Goal: Information Seeking & Learning: Find specific fact

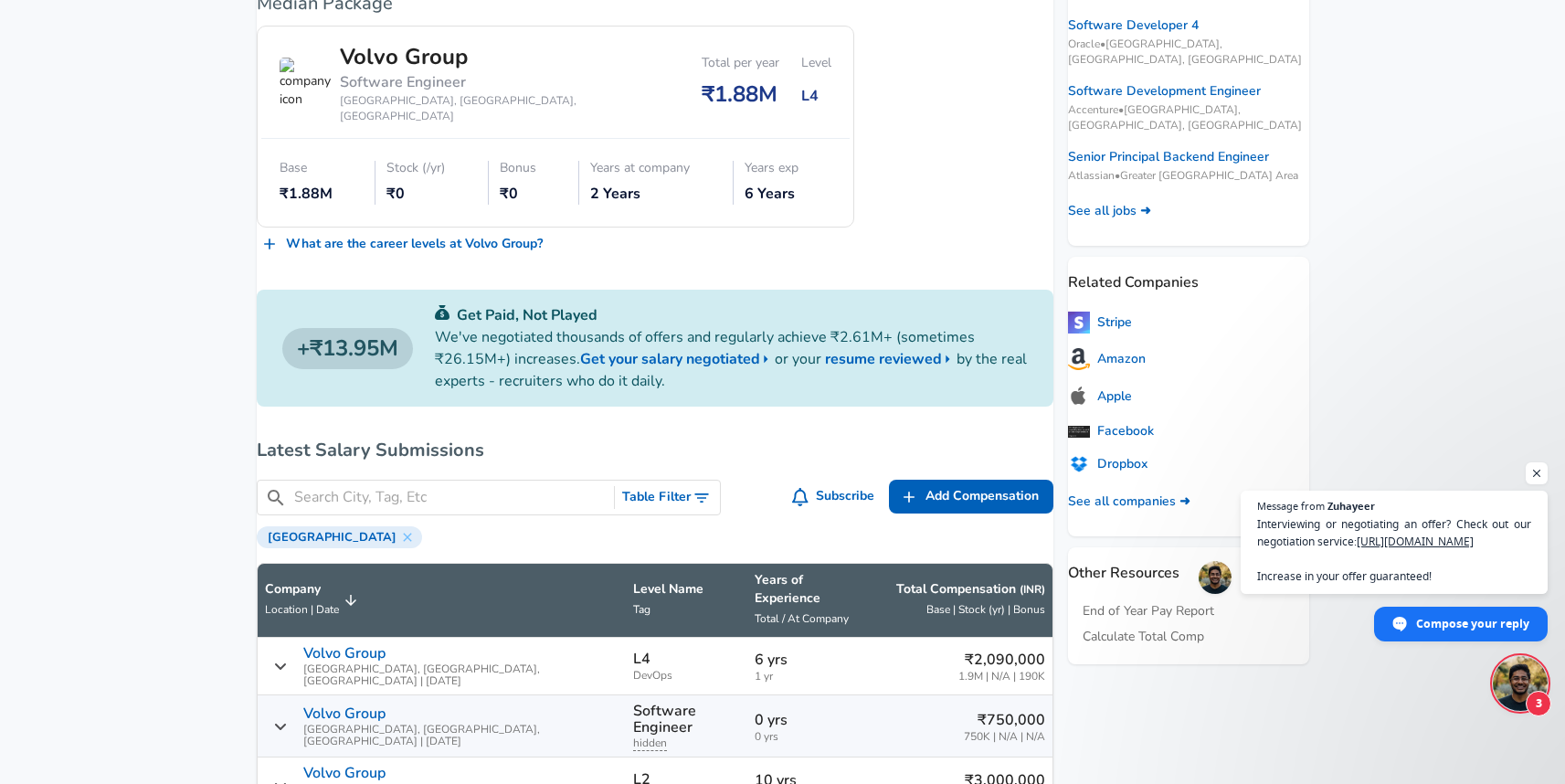
scroll to position [454, 0]
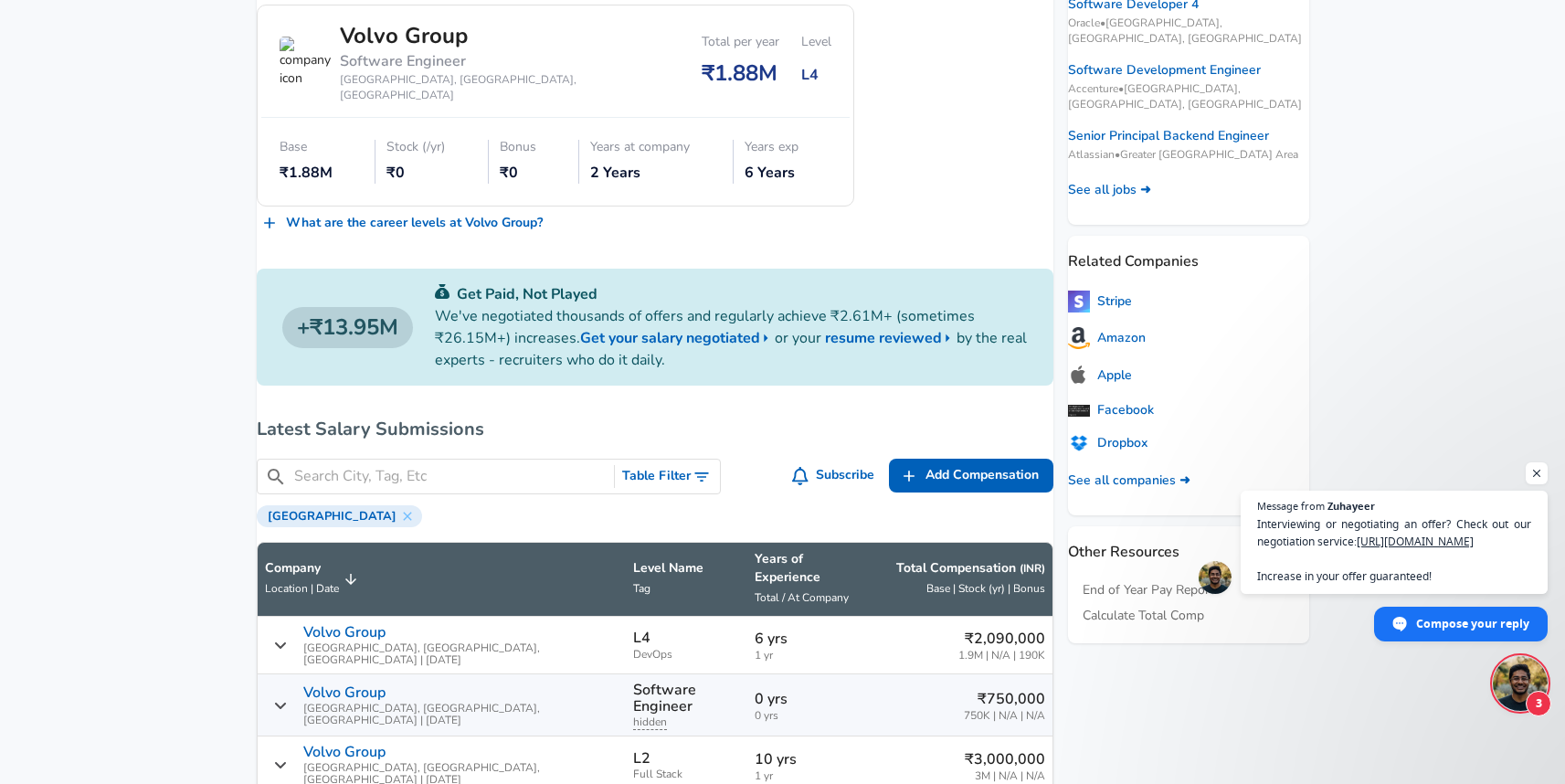
click at [672, 459] on button "Table Filter" at bounding box center [668, 476] width 105 height 34
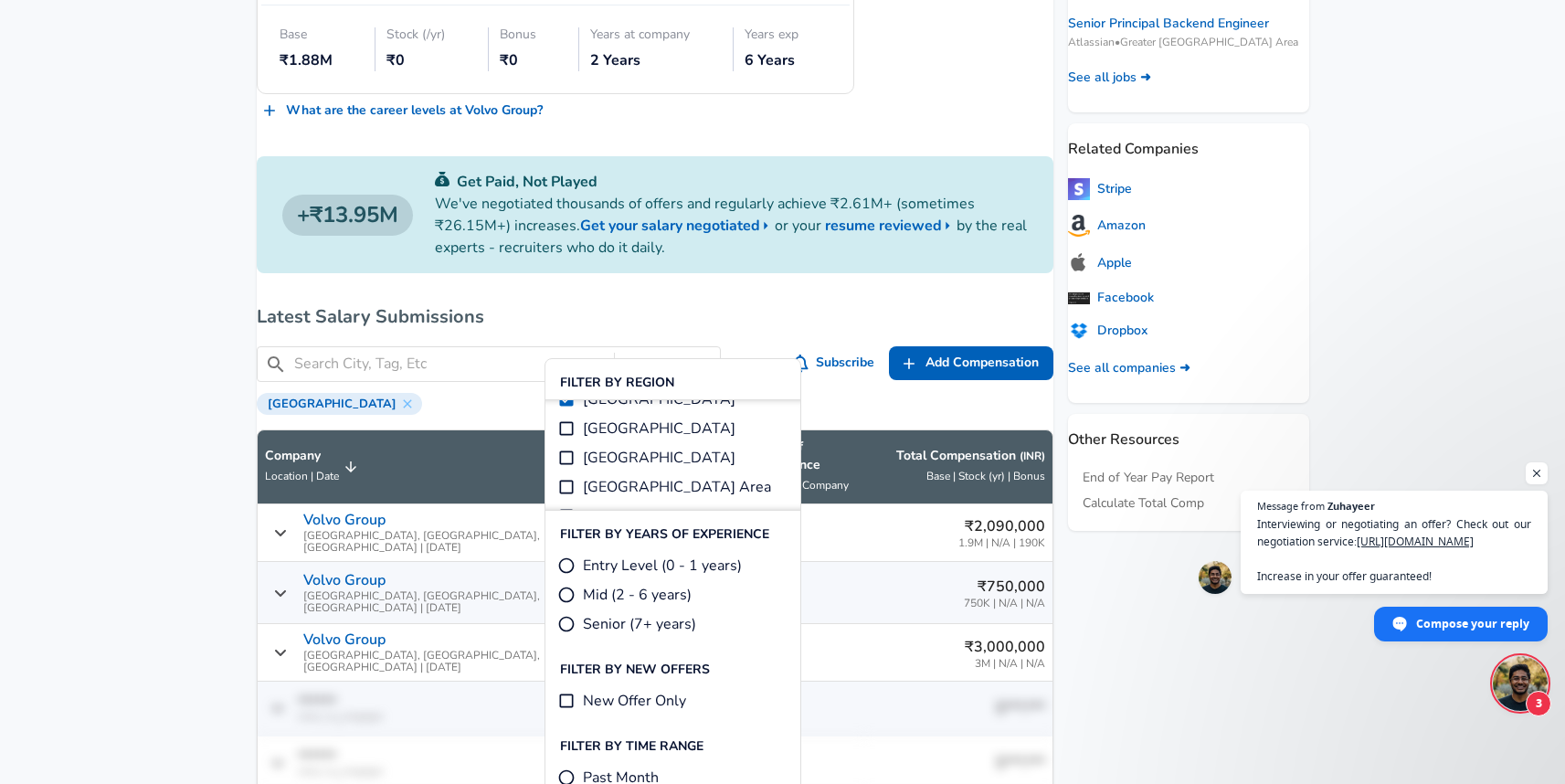
scroll to position [563, 0]
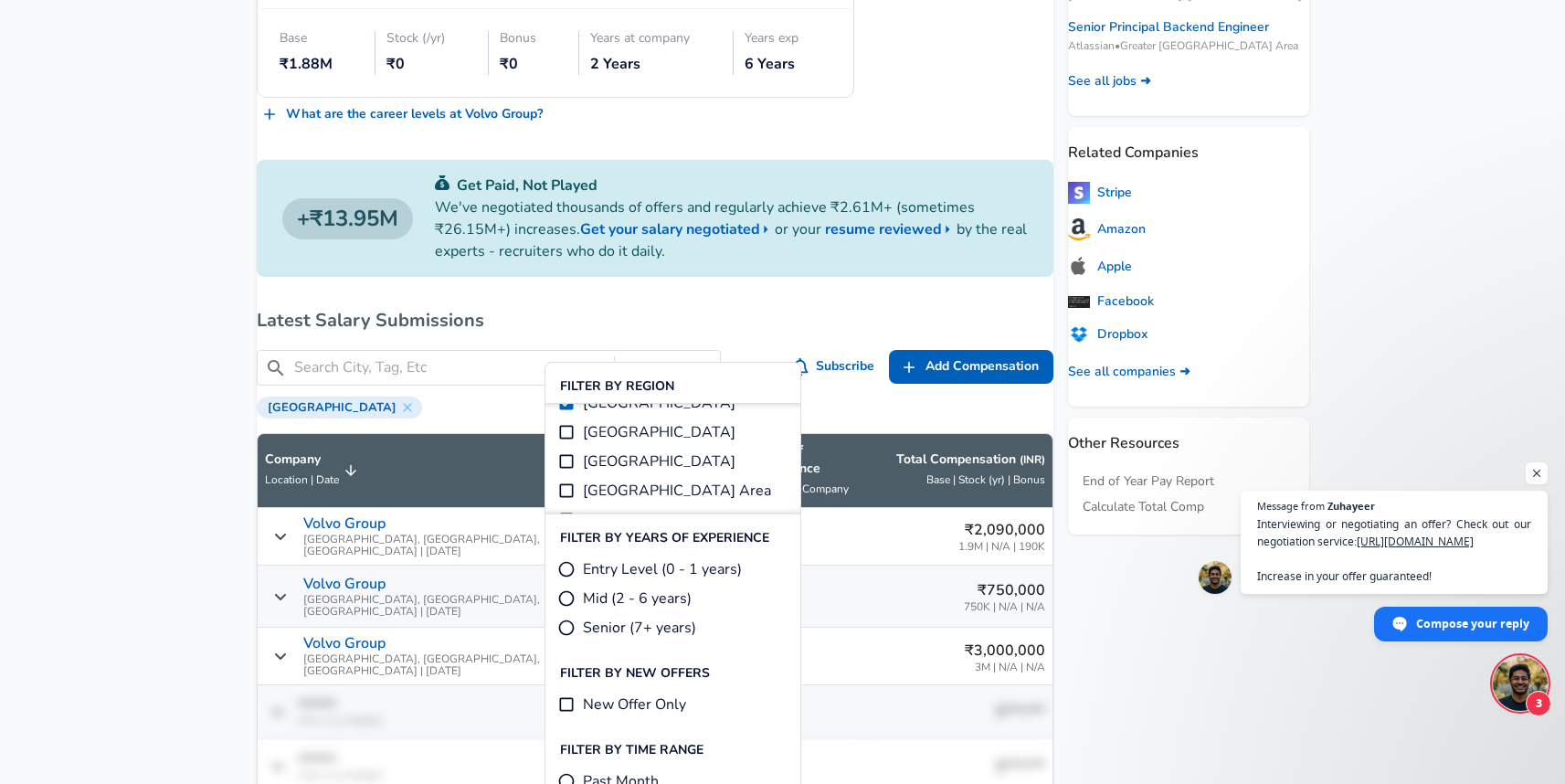
click at [602, 620] on span "Senior (7+ years)" at bounding box center [639, 627] width 113 height 22
click at [575, 620] on input "Senior (7+ years)" at bounding box center [566, 626] width 18 height 18
radio input "true"
click at [590, 307] on h6 "Latest Salary Submissions" at bounding box center [654, 320] width 797 height 29
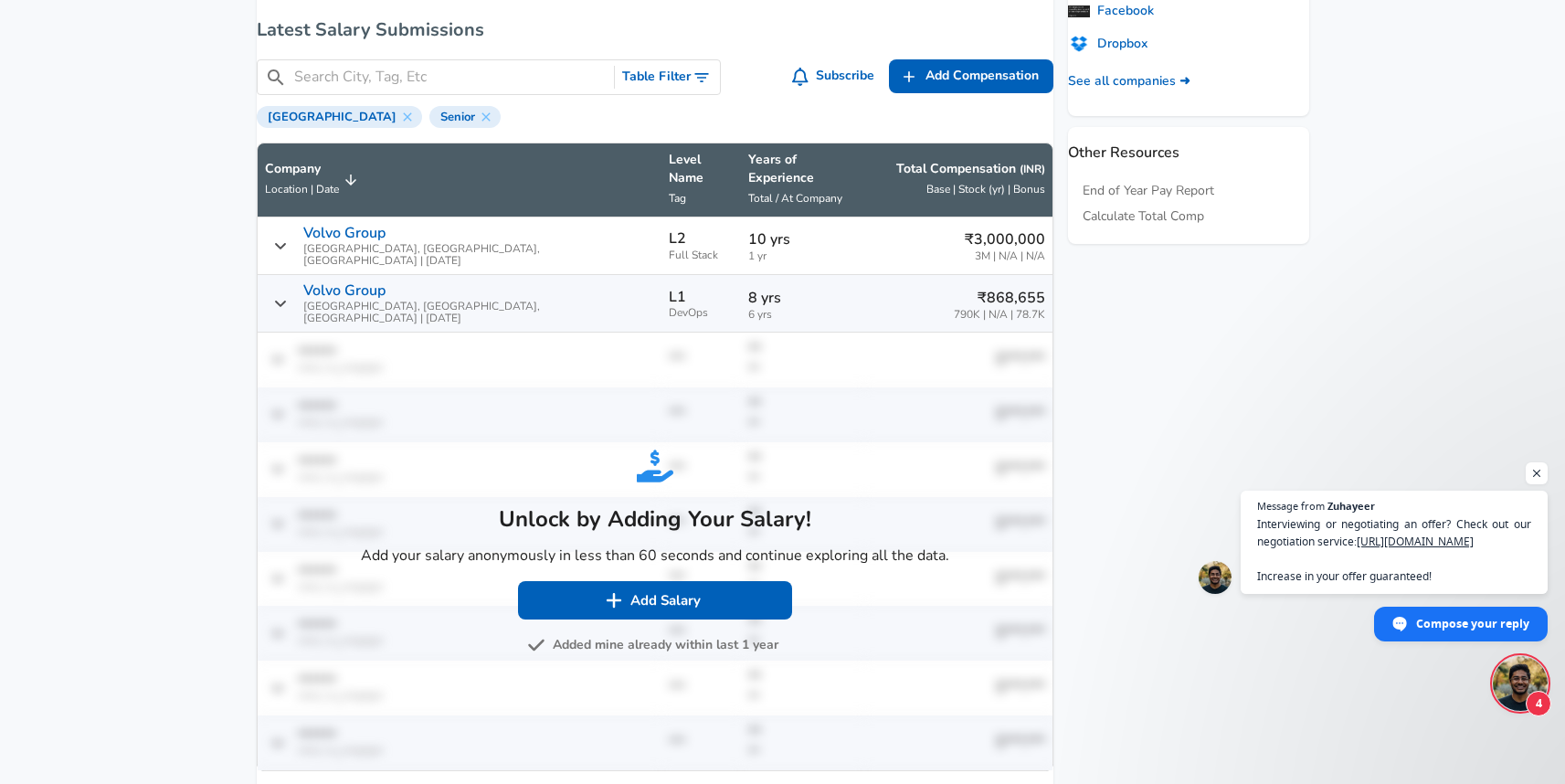
scroll to position [588, 0]
